Goal: Task Accomplishment & Management: Complete application form

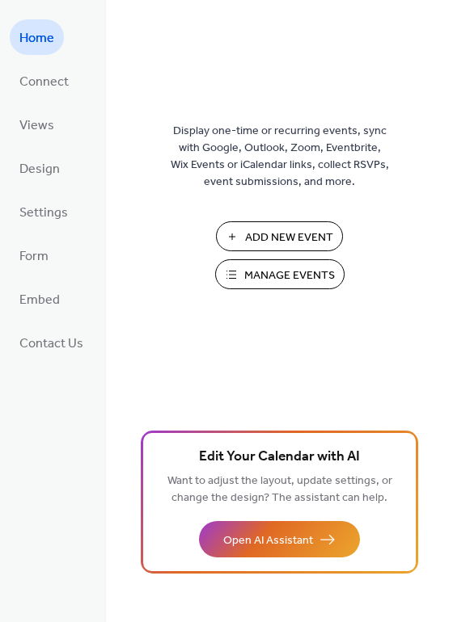
click at [269, 231] on span "Add New Event" at bounding box center [289, 238] width 88 height 17
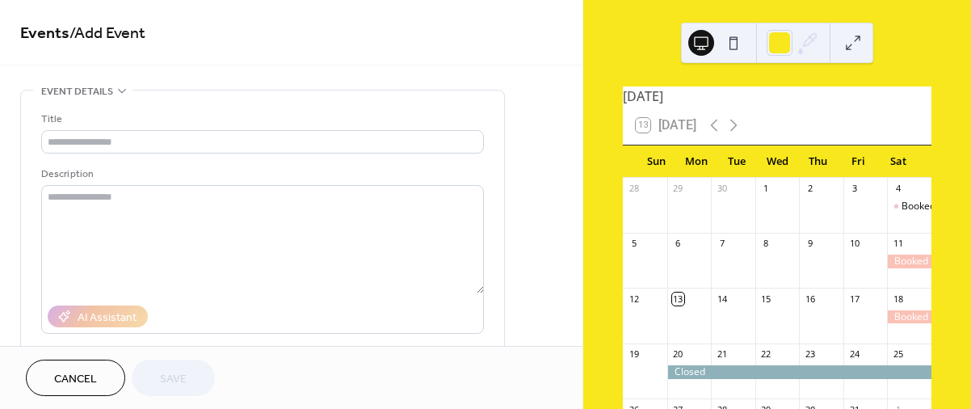
click at [110, 91] on div "•••" at bounding box center [262, 92] width 483 height 2
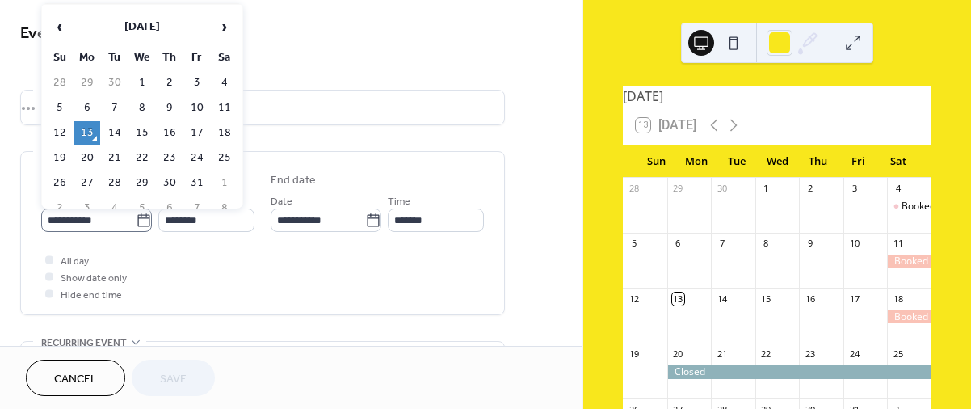
click at [137, 217] on icon at bounding box center [143, 219] width 12 height 13
click at [134, 217] on input "**********" at bounding box center [88, 219] width 95 height 23
click at [225, 25] on span "›" at bounding box center [225, 27] width 24 height 32
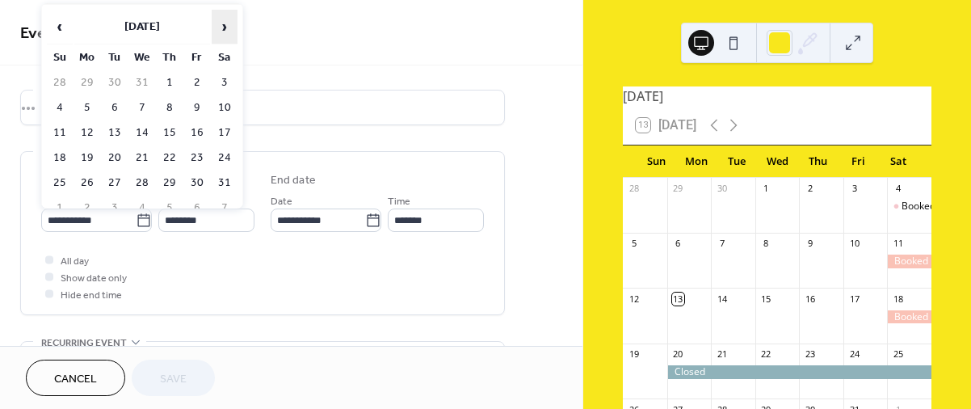
click at [225, 25] on span "›" at bounding box center [225, 27] width 24 height 32
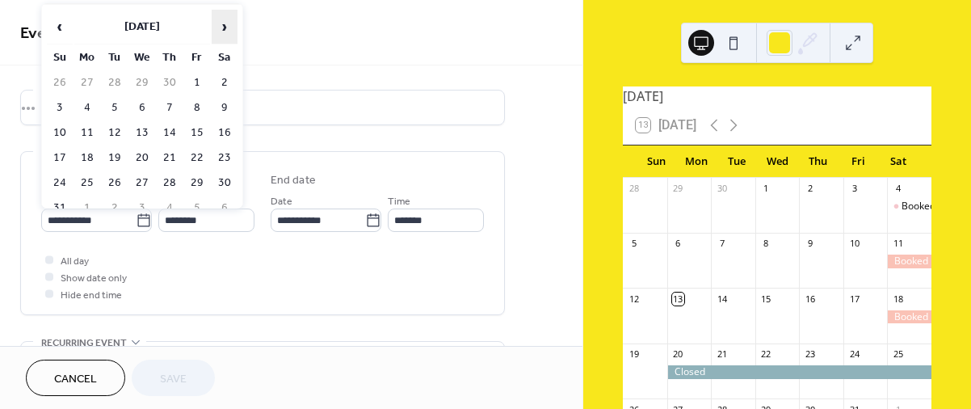
click at [225, 25] on span "›" at bounding box center [225, 27] width 24 height 32
click at [225, 100] on td "10" at bounding box center [225, 107] width 26 height 23
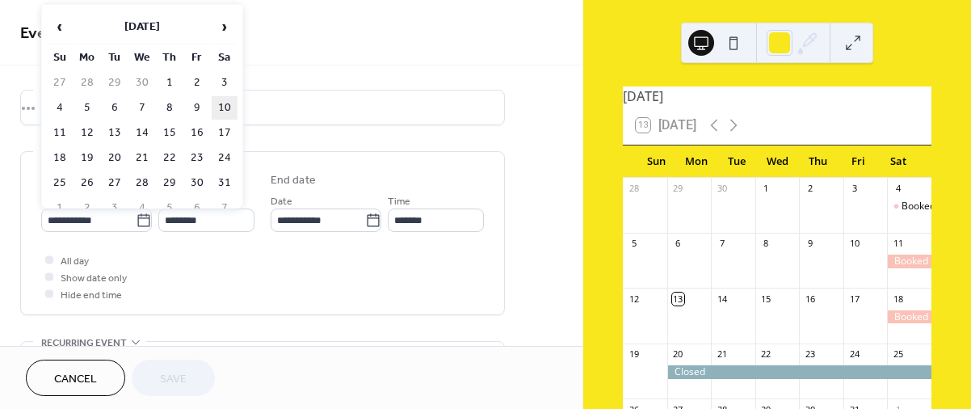
type input "**********"
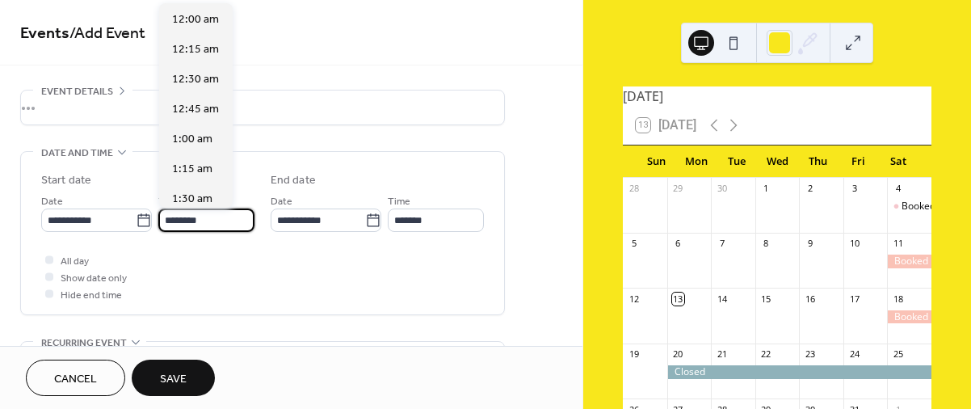
click at [221, 219] on input "********" at bounding box center [206, 219] width 96 height 23
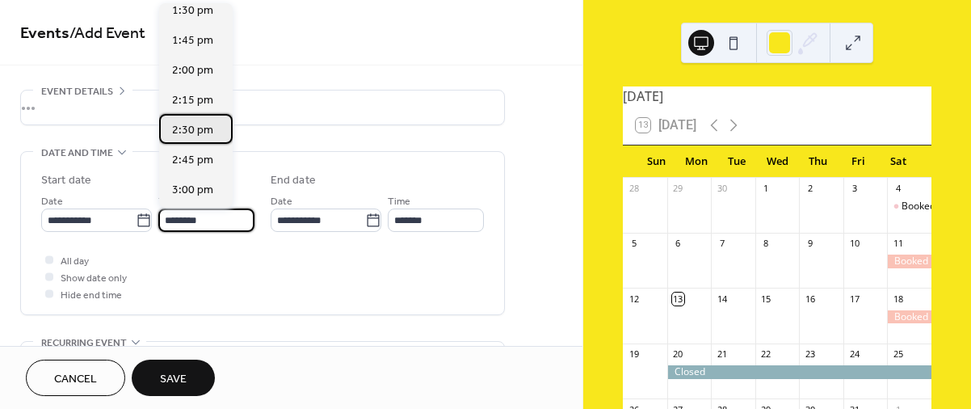
click at [191, 127] on span "2:30 pm" at bounding box center [192, 130] width 41 height 17
type input "*******"
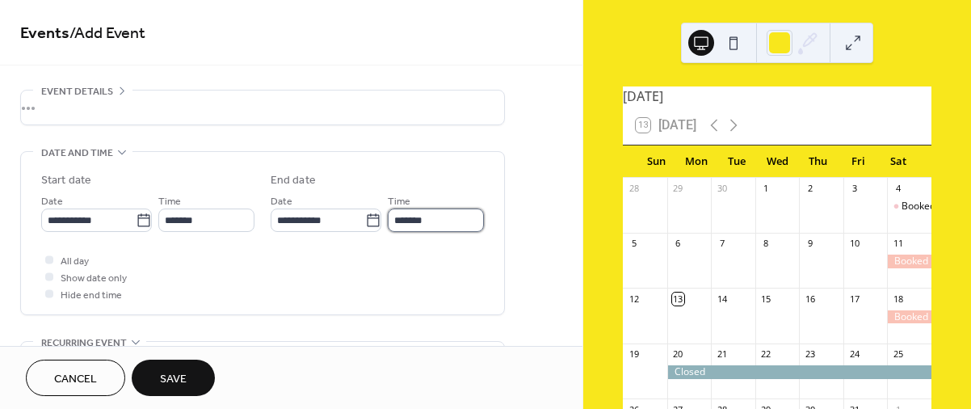
click at [468, 215] on input "*******" at bounding box center [436, 219] width 96 height 23
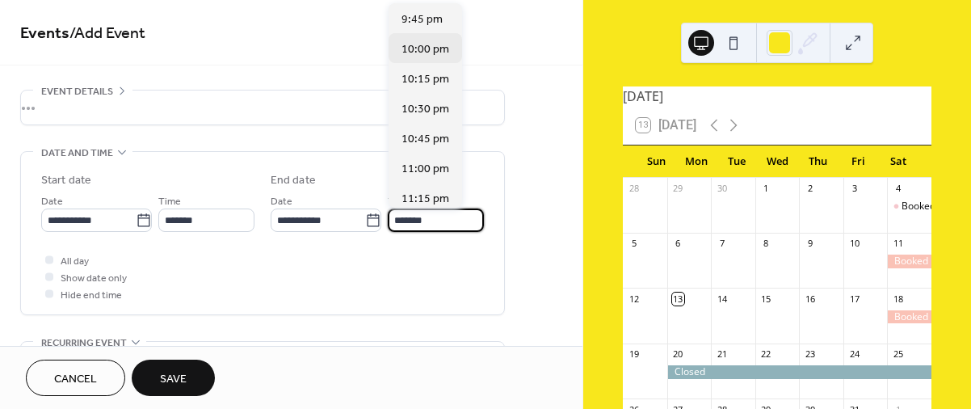
scroll to position [861, 0]
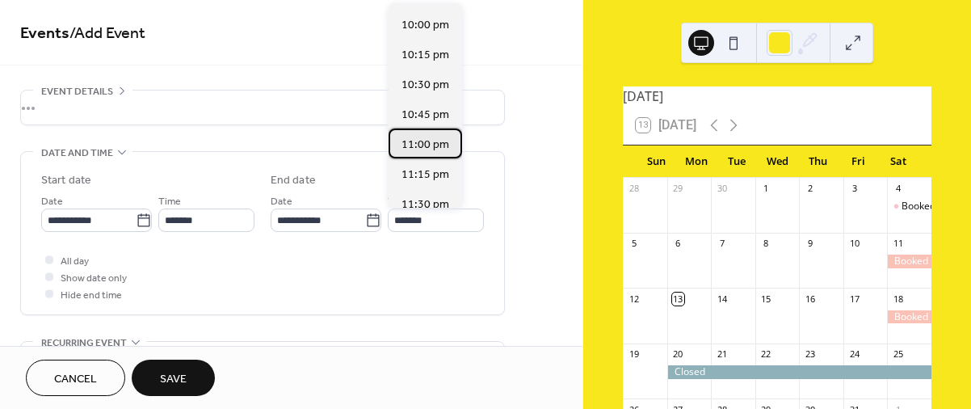
click at [417, 141] on span "11:00 pm" at bounding box center [426, 145] width 48 height 17
type input "********"
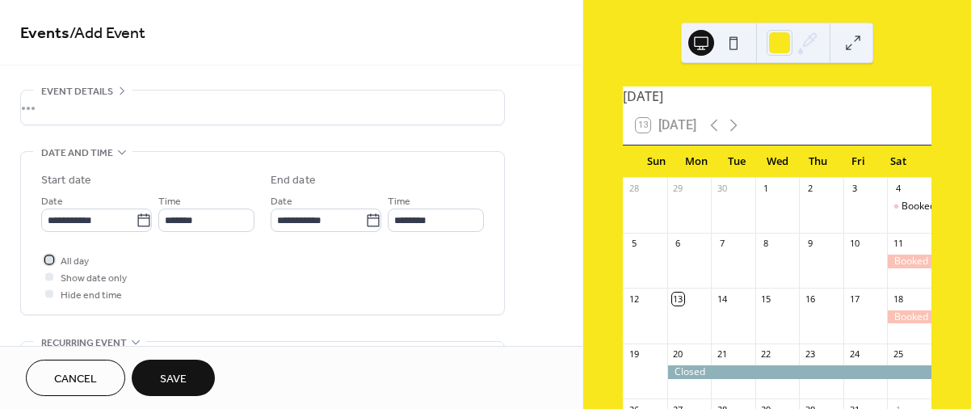
click at [49, 259] on div at bounding box center [49, 259] width 8 height 8
click at [54, 104] on div "•••" at bounding box center [262, 108] width 483 height 34
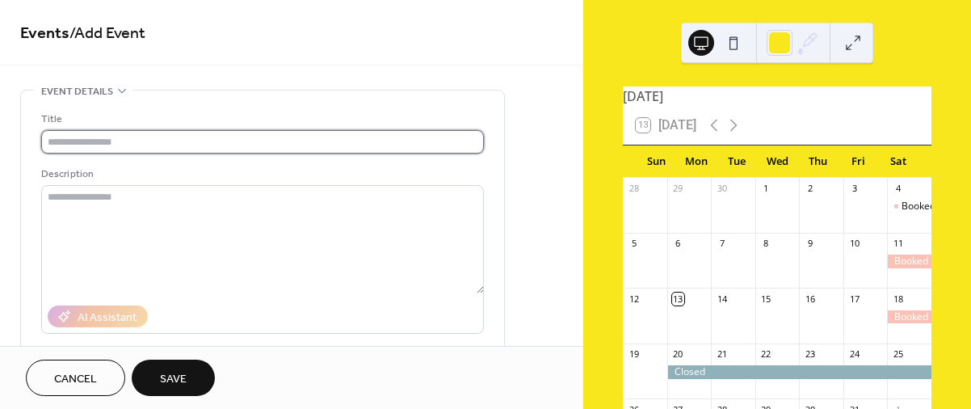
click at [50, 142] on input "text" at bounding box center [262, 141] width 443 height 23
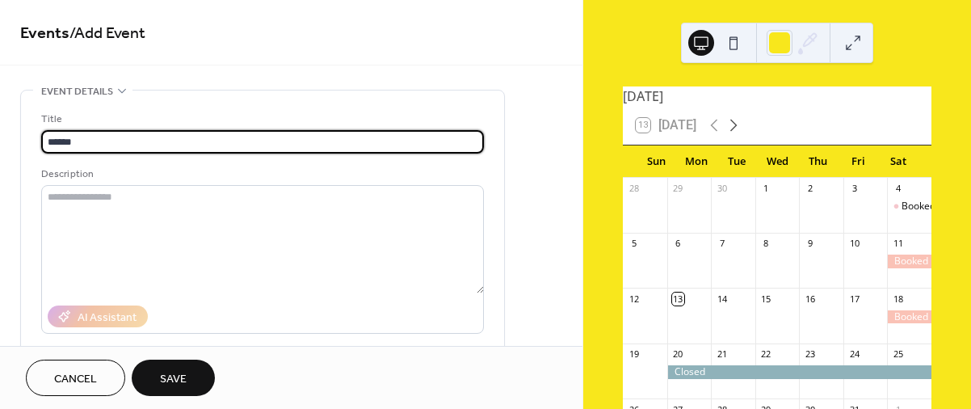
type input "******"
click at [734, 131] on icon at bounding box center [733, 125] width 19 height 19
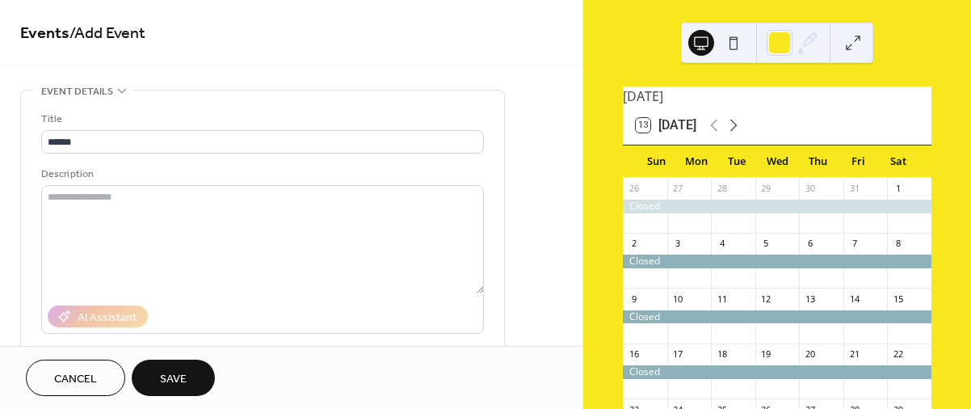
click at [734, 131] on icon at bounding box center [733, 125] width 19 height 19
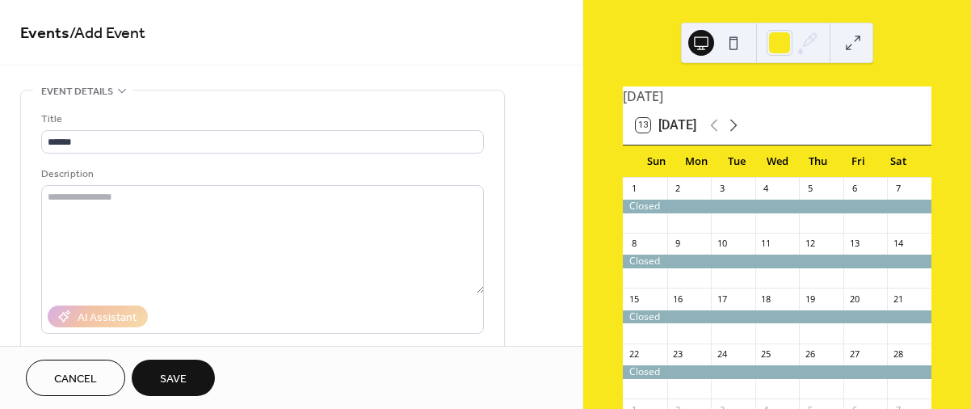
click at [734, 131] on icon at bounding box center [733, 125] width 19 height 19
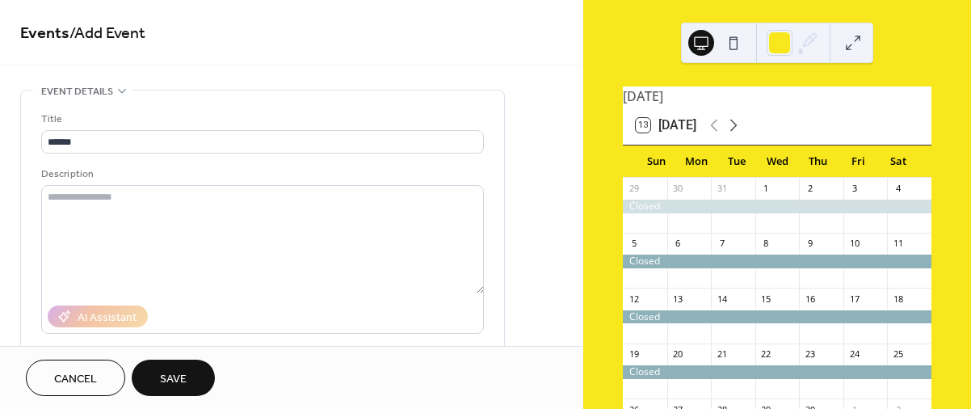
click at [734, 131] on icon at bounding box center [733, 125] width 19 height 19
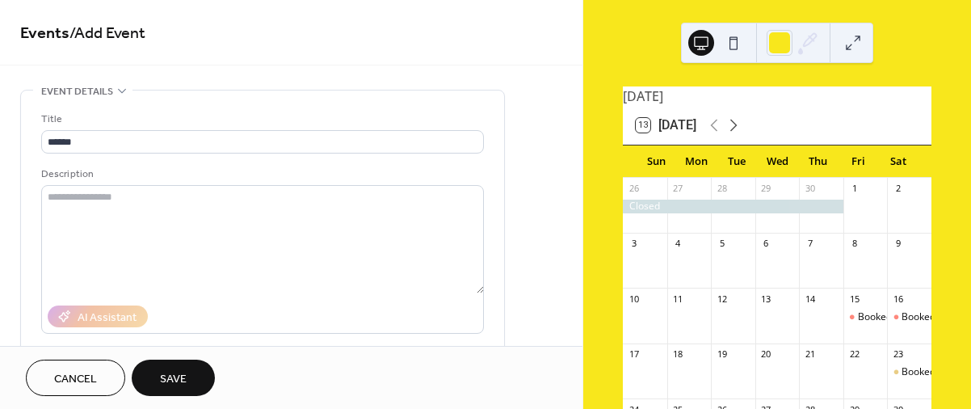
click at [734, 131] on icon at bounding box center [733, 125] width 19 height 19
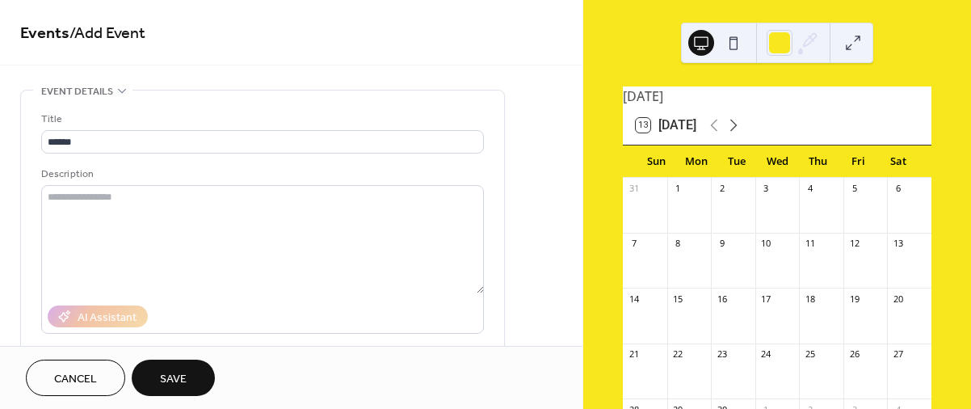
click at [734, 131] on icon at bounding box center [733, 125] width 19 height 19
click at [892, 250] on div "10" at bounding box center [898, 244] width 12 height 12
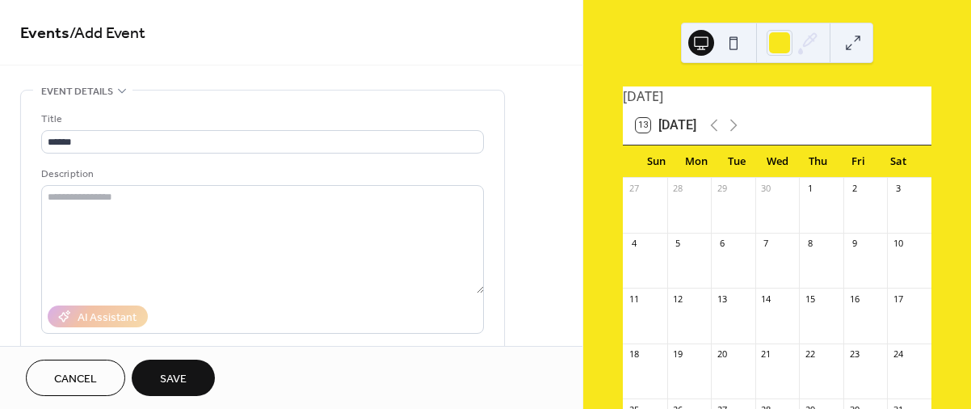
click at [890, 266] on div at bounding box center [909, 268] width 44 height 27
click at [892, 250] on div "10" at bounding box center [898, 244] width 12 height 12
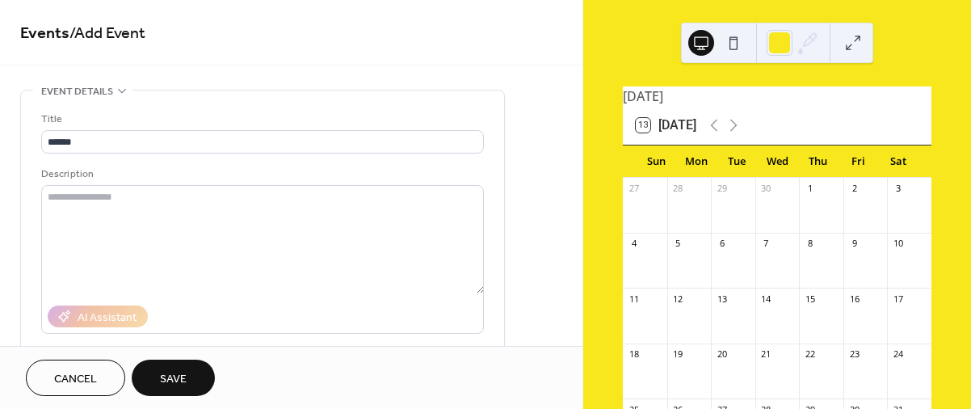
click at [892, 250] on div "10" at bounding box center [898, 244] width 12 height 12
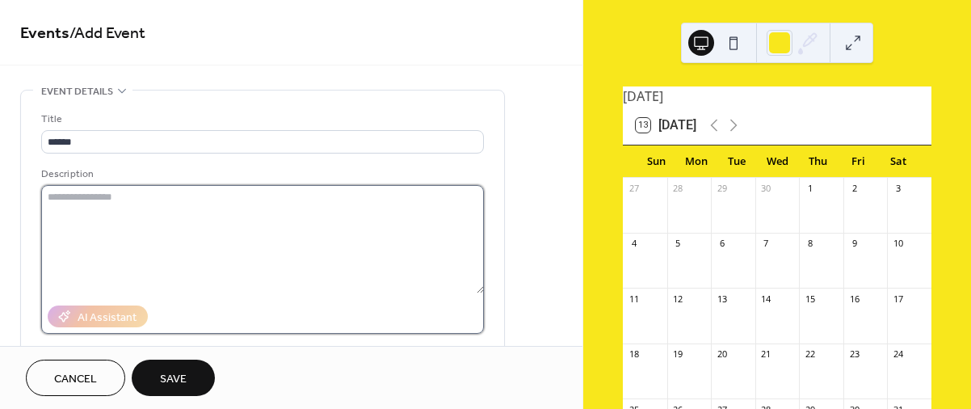
click at [478, 255] on textarea at bounding box center [262, 239] width 443 height 108
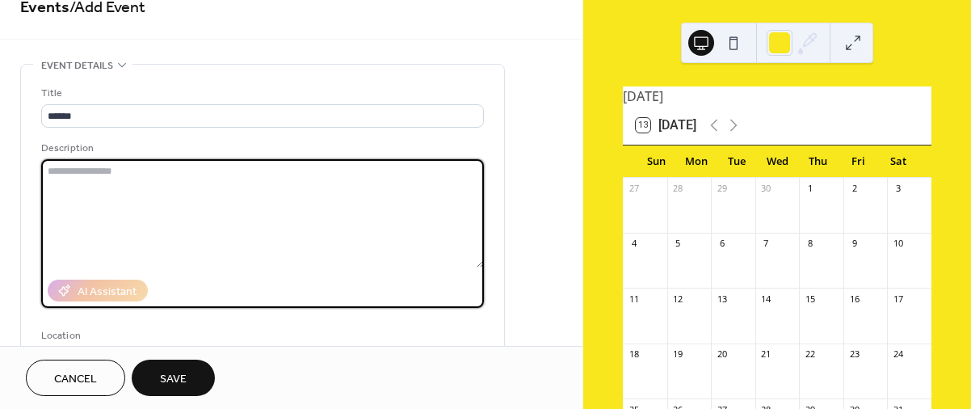
scroll to position [27, 0]
paste textarea "**********"
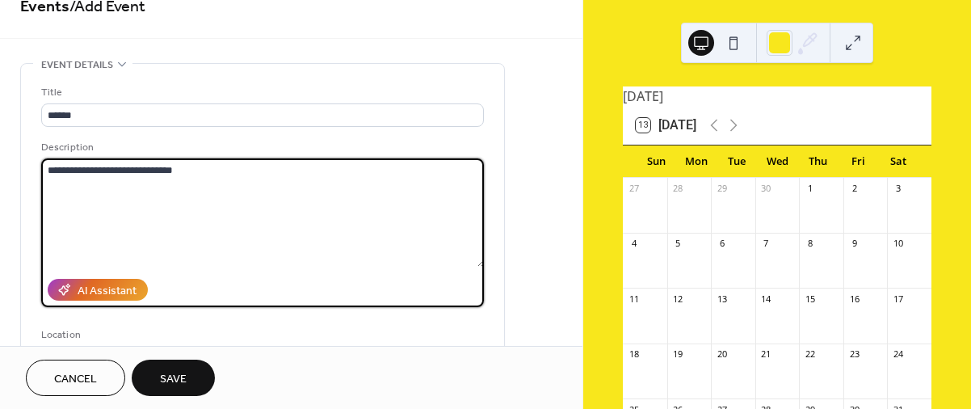
drag, startPoint x: 156, startPoint y: 165, endPoint x: 138, endPoint y: 170, distance: 18.4
click at [138, 170] on textarea "**********" at bounding box center [263, 212] width 444 height 108
type textarea "**********"
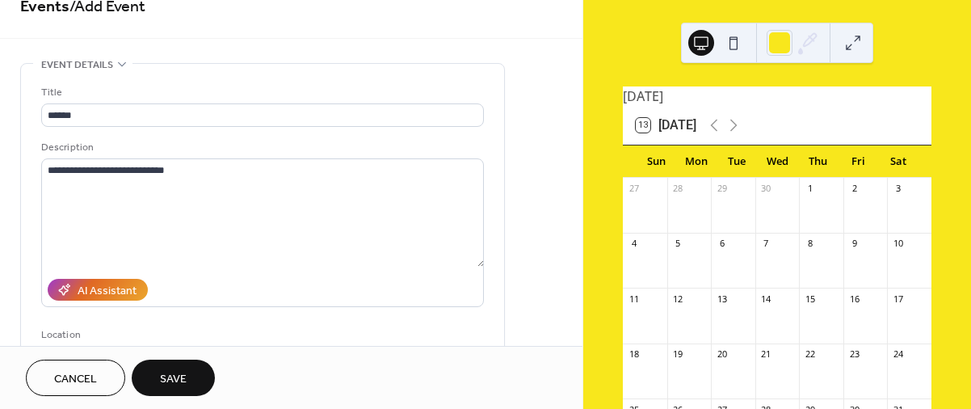
click at [161, 372] on span "Save" at bounding box center [173, 379] width 27 height 17
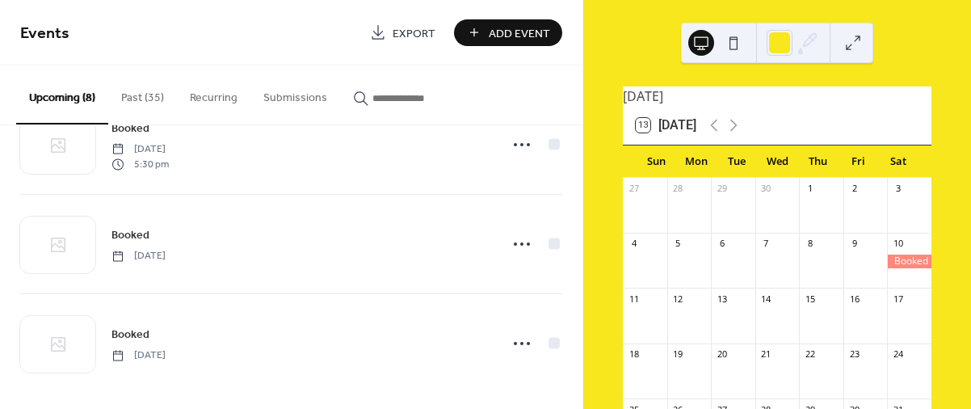
scroll to position [556, 0]
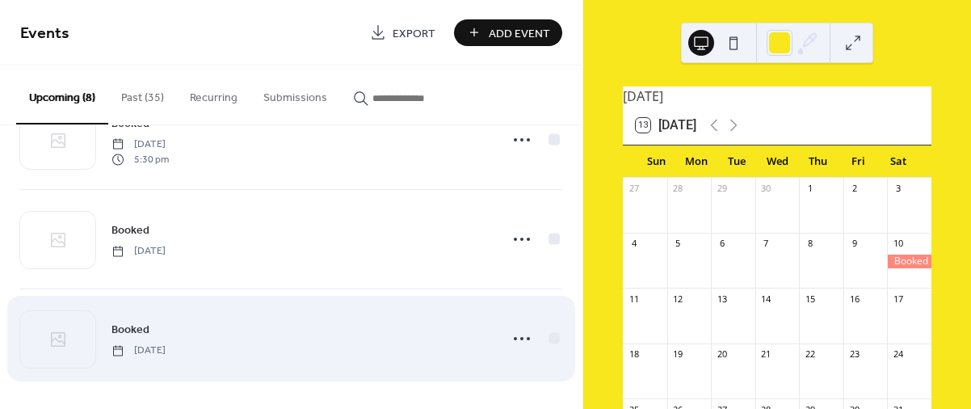
click at [193, 326] on div "Booked [DATE]" at bounding box center [301, 338] width 378 height 36
click at [174, 331] on div "Booked [DATE]" at bounding box center [301, 338] width 378 height 36
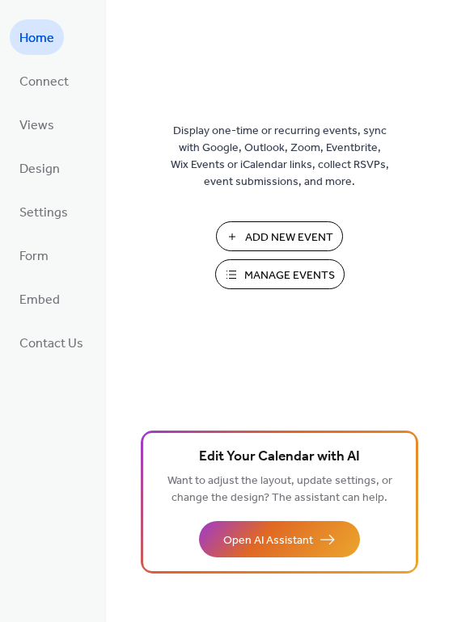
click at [273, 267] on span "Manage Events" at bounding box center [289, 275] width 91 height 17
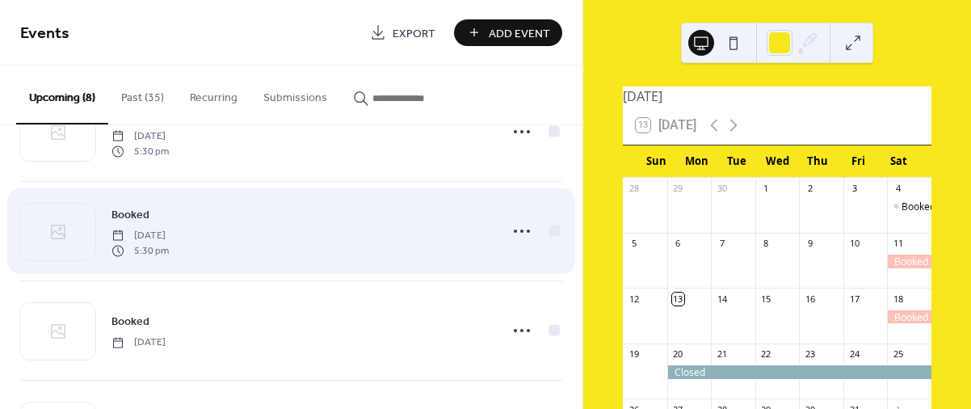
scroll to position [556, 0]
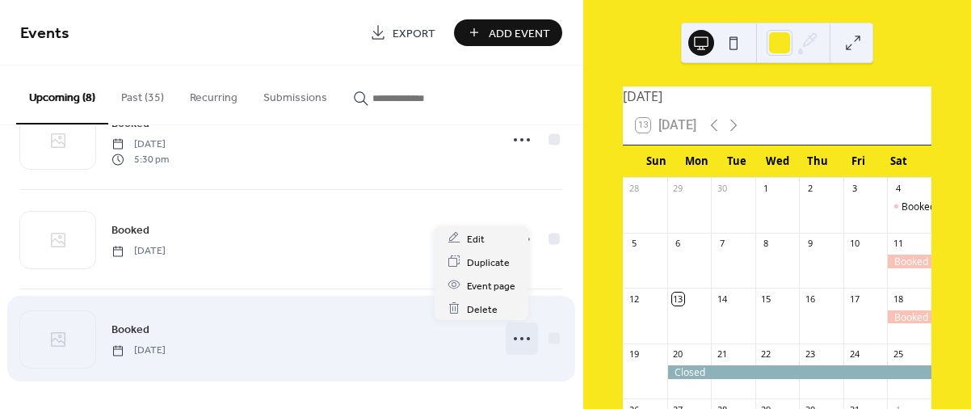
click at [520, 337] on circle at bounding box center [521, 338] width 3 height 3
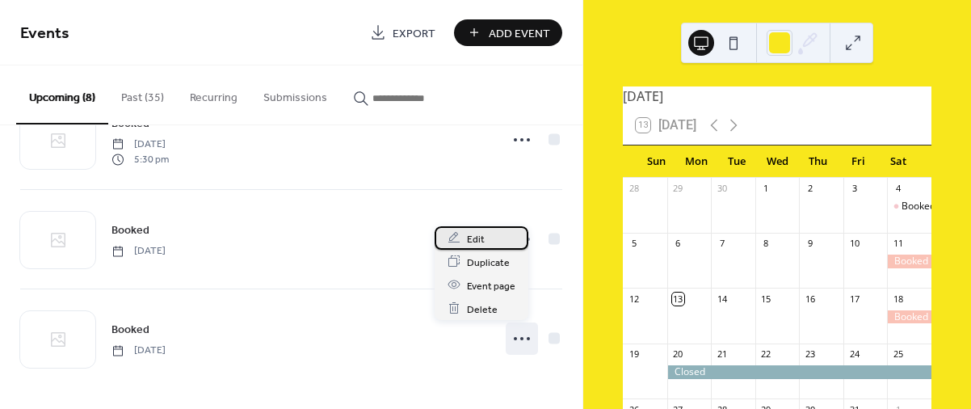
click at [480, 238] on span "Edit" at bounding box center [476, 238] width 18 height 17
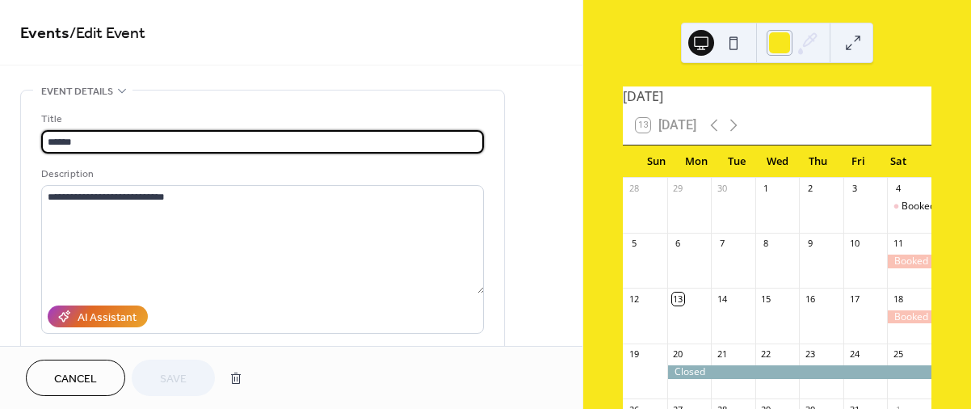
click at [781, 47] on div at bounding box center [780, 43] width 26 height 26
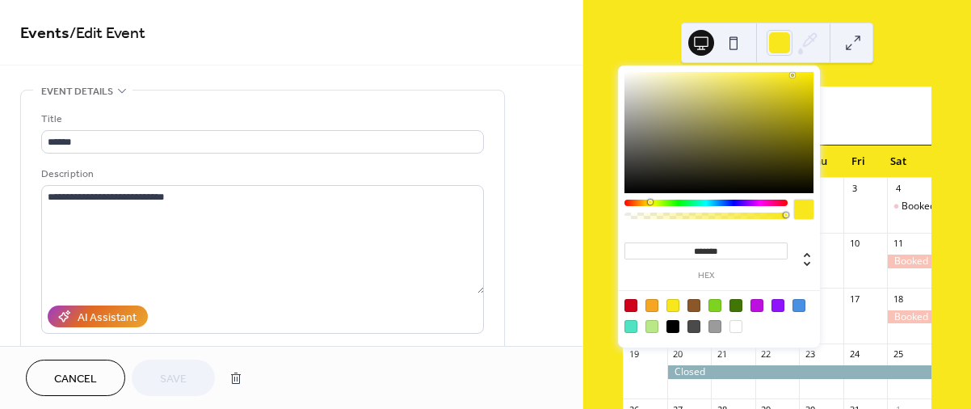
click at [705, 45] on button at bounding box center [702, 43] width 26 height 26
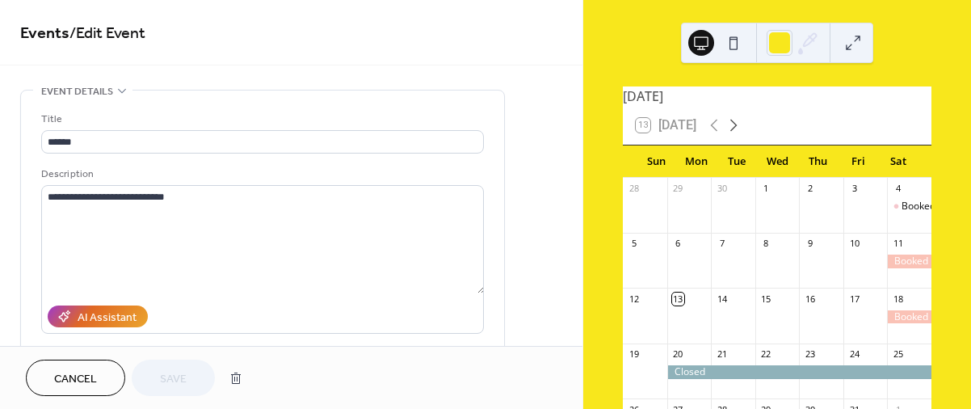
click at [739, 128] on icon at bounding box center [733, 125] width 19 height 19
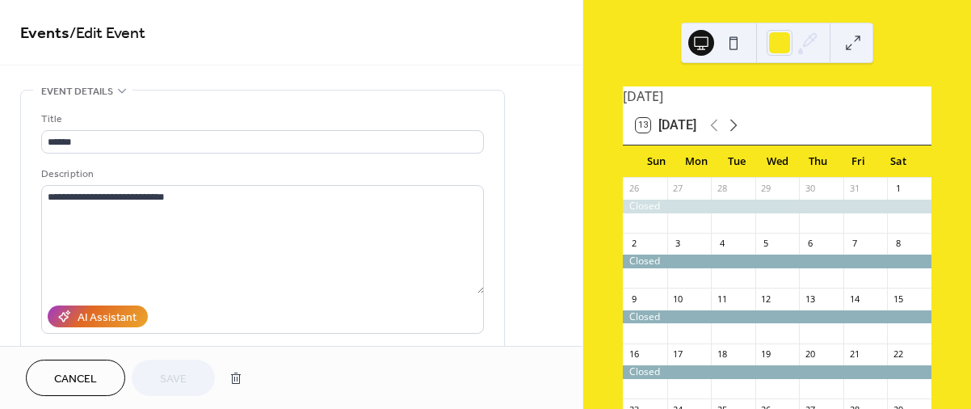
click at [739, 128] on icon at bounding box center [733, 125] width 19 height 19
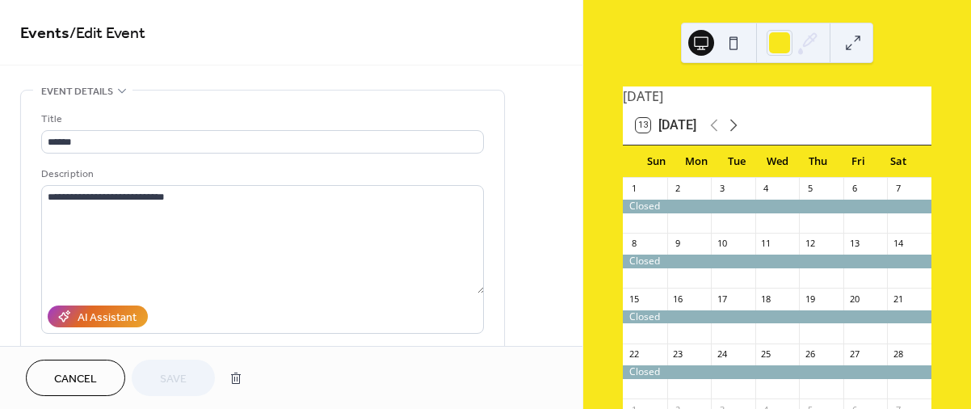
click at [739, 128] on icon at bounding box center [733, 125] width 19 height 19
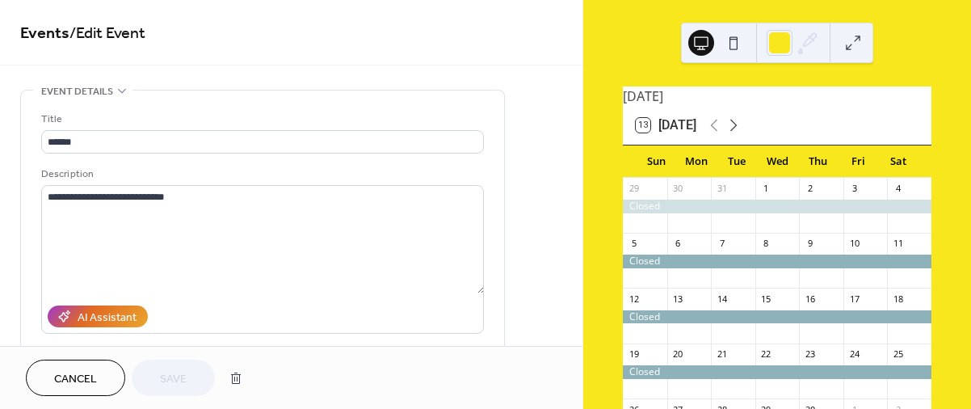
click at [739, 128] on icon at bounding box center [733, 125] width 19 height 19
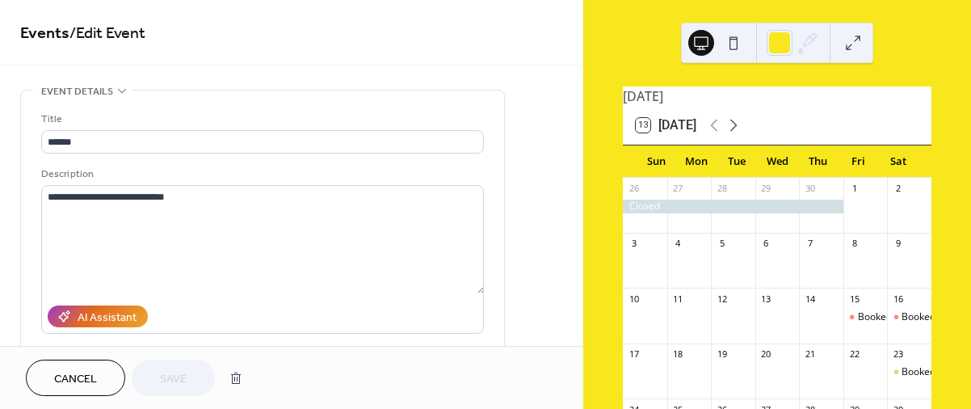
click at [739, 128] on icon at bounding box center [733, 125] width 19 height 19
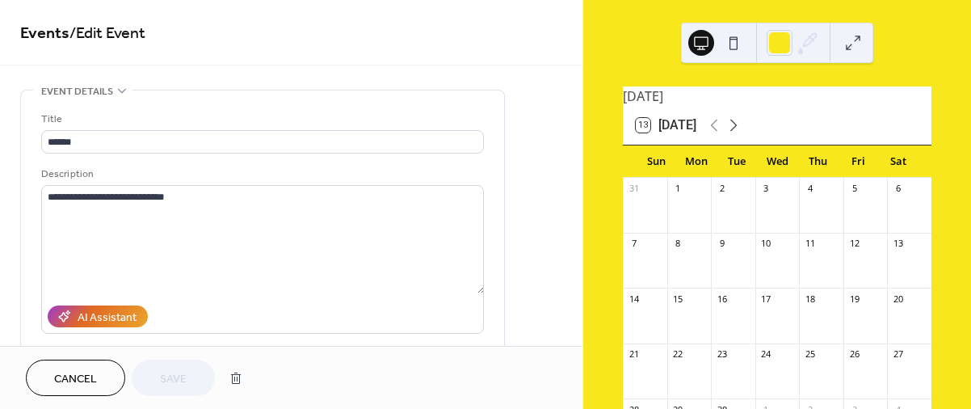
click at [739, 128] on icon at bounding box center [733, 125] width 19 height 19
click at [887, 265] on div at bounding box center [909, 262] width 44 height 14
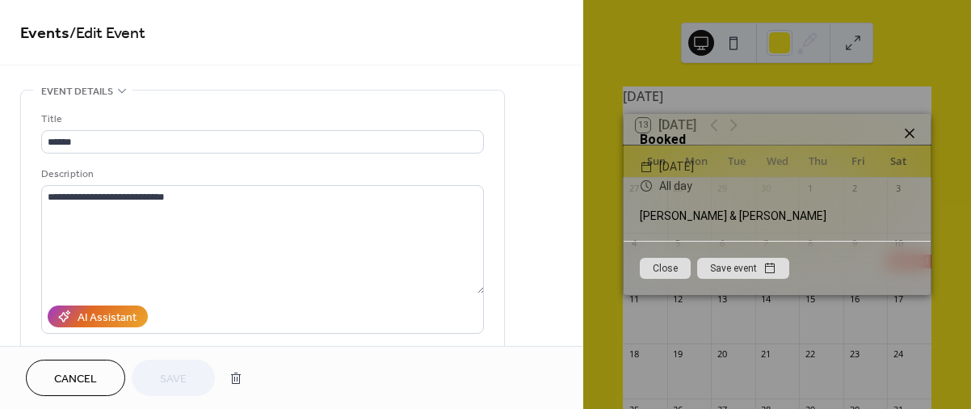
click at [911, 127] on icon at bounding box center [909, 133] width 19 height 19
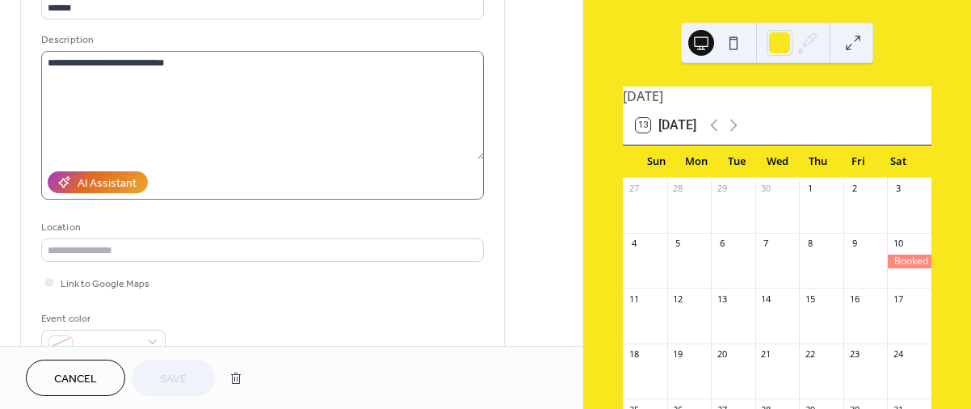
scroll to position [126, 0]
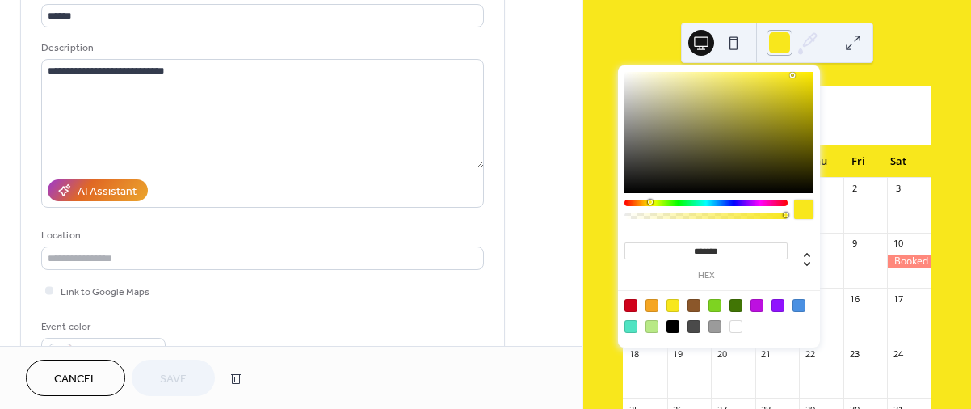
click at [786, 43] on div at bounding box center [780, 43] width 26 height 26
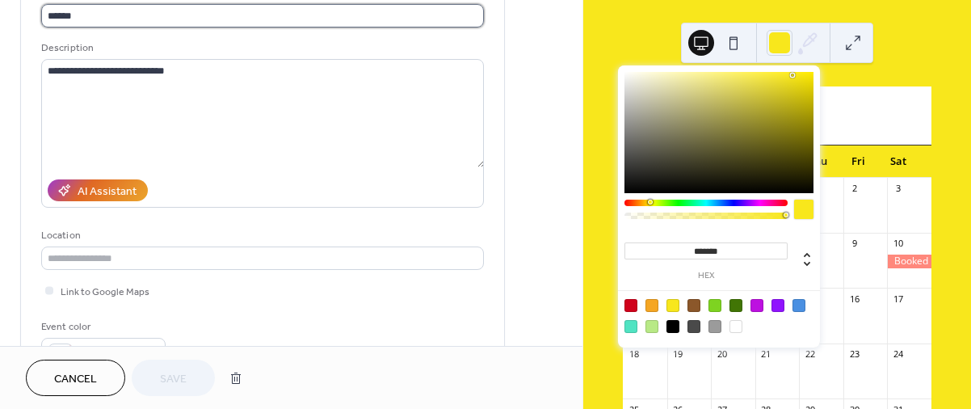
click at [171, 23] on input "******" at bounding box center [262, 15] width 443 height 23
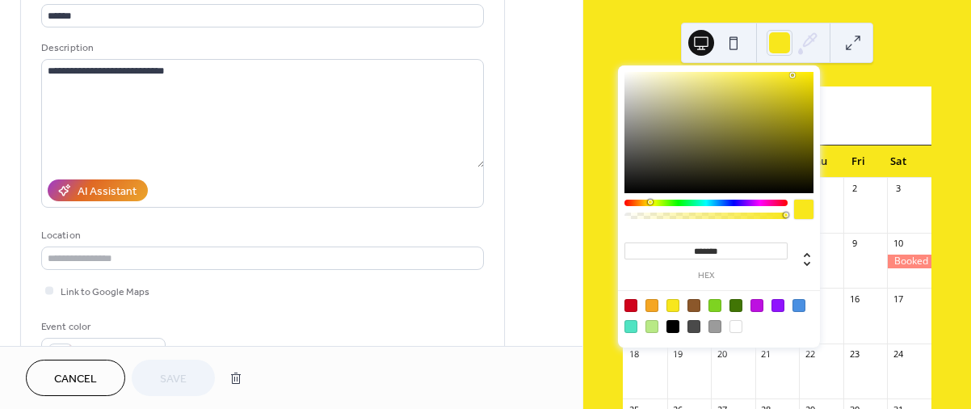
click at [800, 44] on icon at bounding box center [808, 43] width 24 height 24
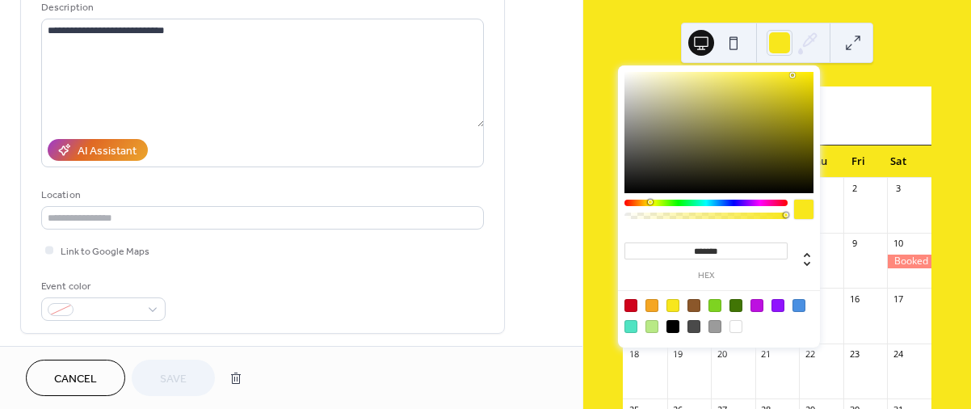
scroll to position [207, 0]
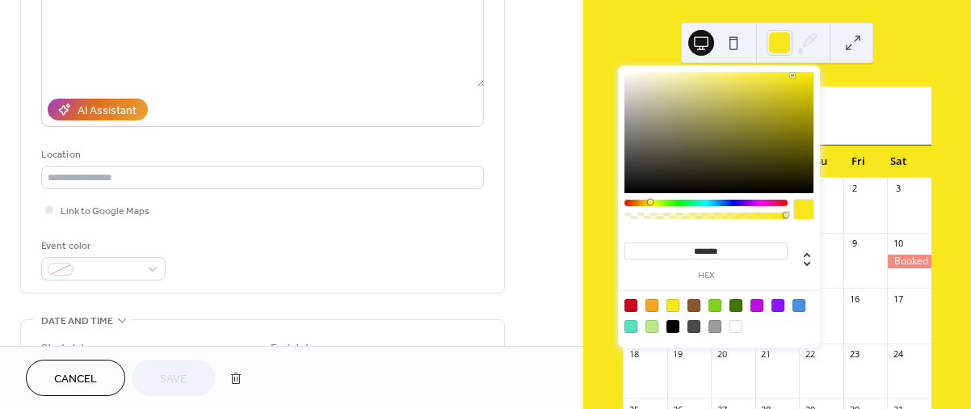
click at [69, 247] on div "Event color" at bounding box center [101, 246] width 121 height 17
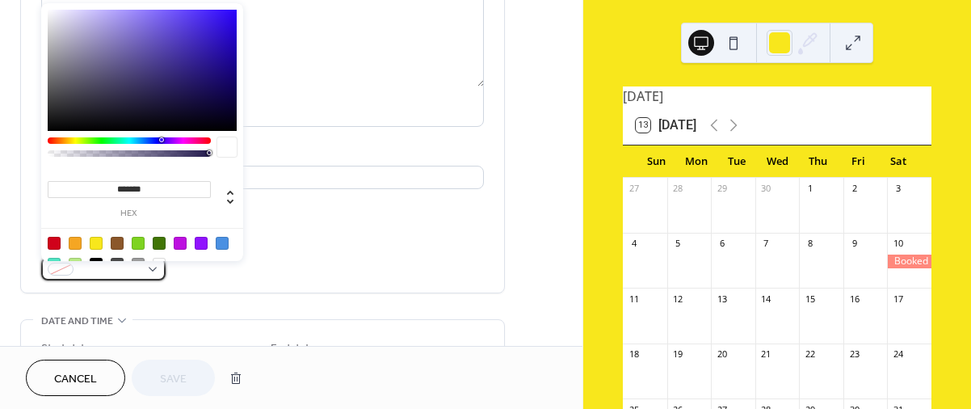
click at [151, 274] on div at bounding box center [103, 268] width 124 height 23
type input "*******"
click at [184, 138] on div at bounding box center [129, 140] width 163 height 6
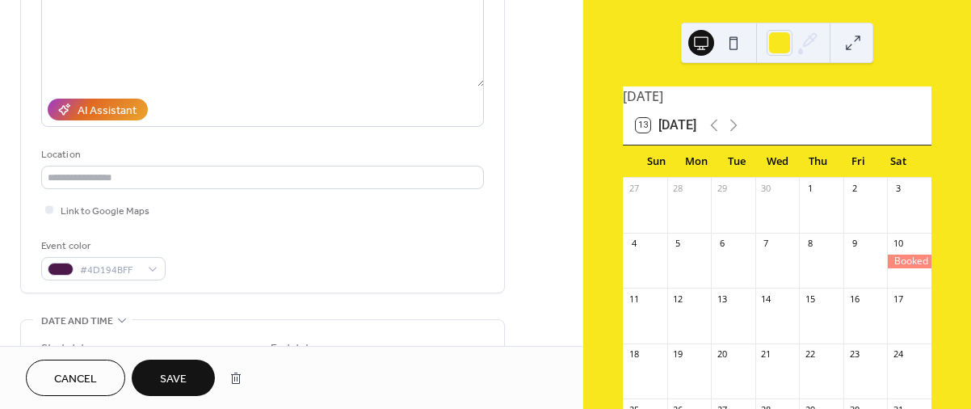
click at [170, 371] on span "Save" at bounding box center [173, 379] width 27 height 17
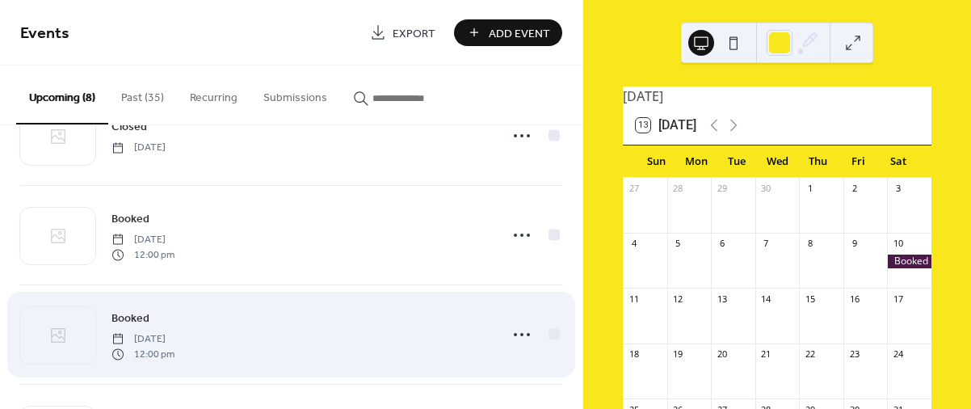
scroll to position [188, 0]
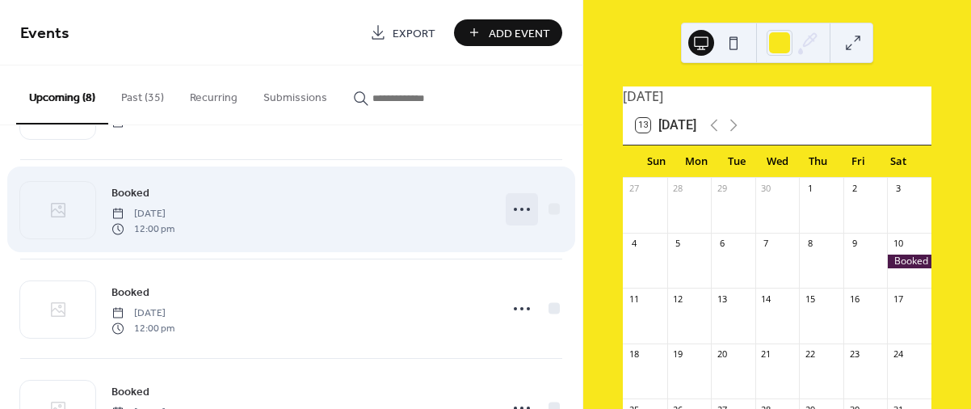
click at [516, 204] on icon at bounding box center [522, 209] width 26 height 26
click at [331, 212] on div "Booked Friday, May 15, 2026 12:00 pm" at bounding box center [301, 209] width 378 height 52
